Goal: Use online tool/utility: Utilize a website feature to perform a specific function

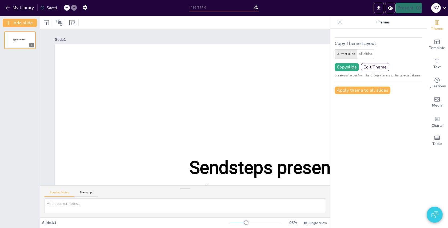
type input "New Sendsteps"
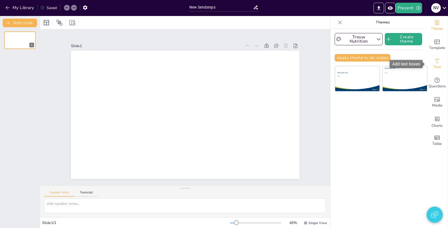
click at [441, 60] on div "Text" at bounding box center [437, 63] width 21 height 19
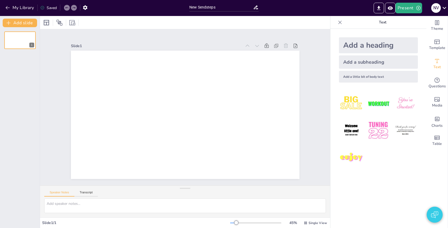
click at [365, 46] on div "Add a heading" at bounding box center [378, 45] width 79 height 16
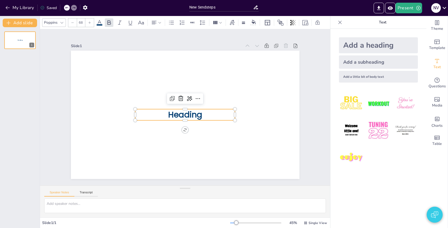
click at [208, 115] on p "Heading" at bounding box center [185, 114] width 100 height 11
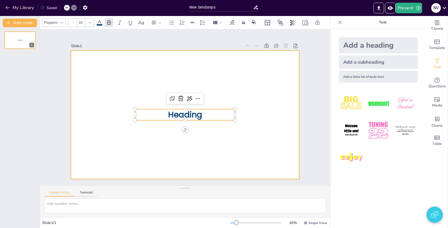
click at [257, 101] on div at bounding box center [185, 115] width 229 height 129
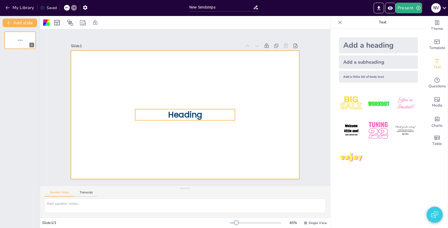
click at [202, 117] on span "Heading" at bounding box center [185, 114] width 34 height 11
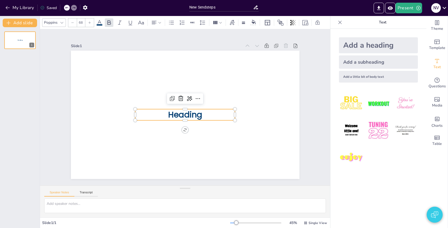
click at [331, 66] on div "Add a heading Add a subheading Add a little bit of body text" at bounding box center [379, 129] width 96 height 200
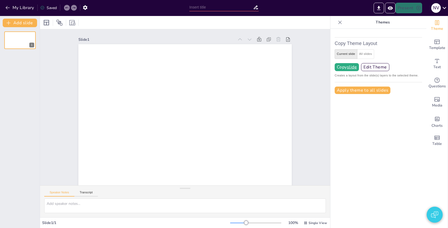
type input "New Sendsteps"
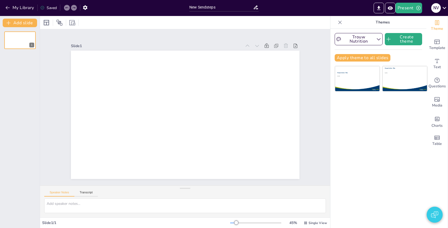
click at [342, 23] on icon at bounding box center [340, 22] width 5 height 5
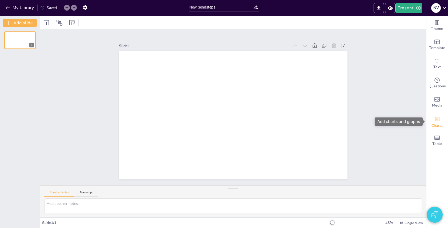
click at [435, 121] on icon "Add charts and graphs" at bounding box center [438, 119] width 6 height 6
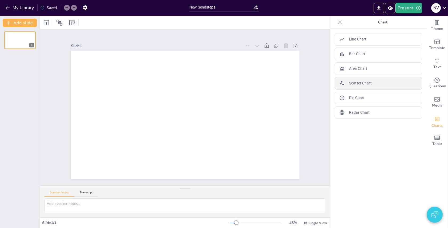
click at [359, 82] on p "Scatter Chart" at bounding box center [360, 84] width 23 height 6
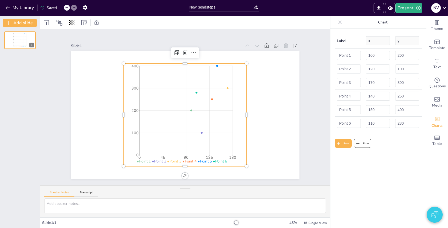
click at [243, 93] on icon "0 45 90 135 180 0 100 200 300 400" at bounding box center [185, 115] width 123 height 103
